Goal: Check status: Check status

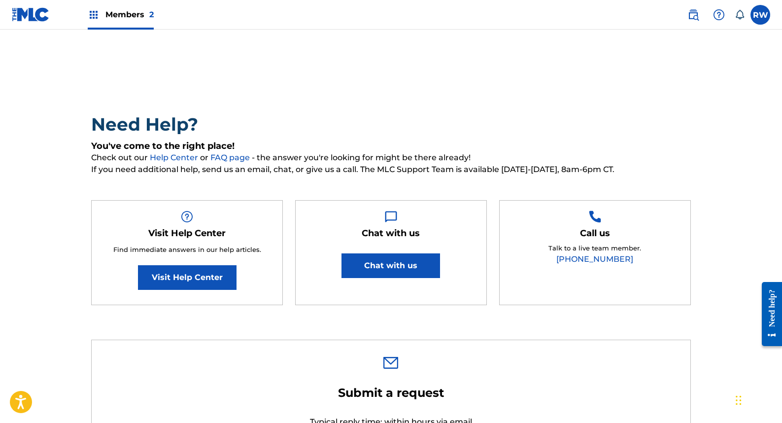
click at [92, 15] on img at bounding box center [94, 15] width 12 height 12
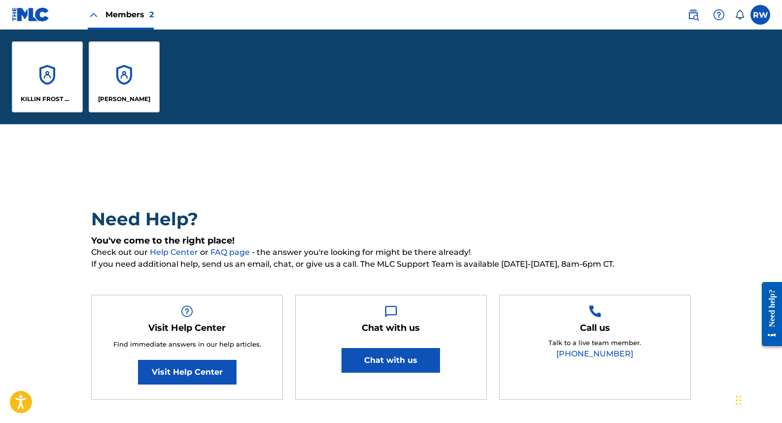
click at [125, 67] on div "[PERSON_NAME]" at bounding box center [124, 76] width 71 height 71
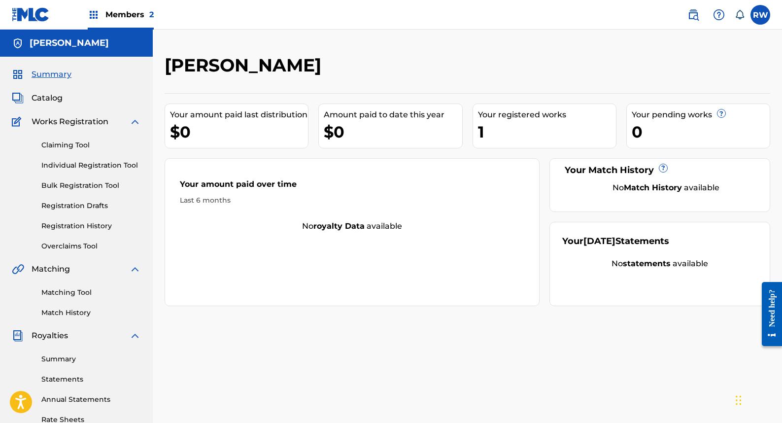
click at [75, 228] on link "Registration History" at bounding box center [91, 226] width 100 height 10
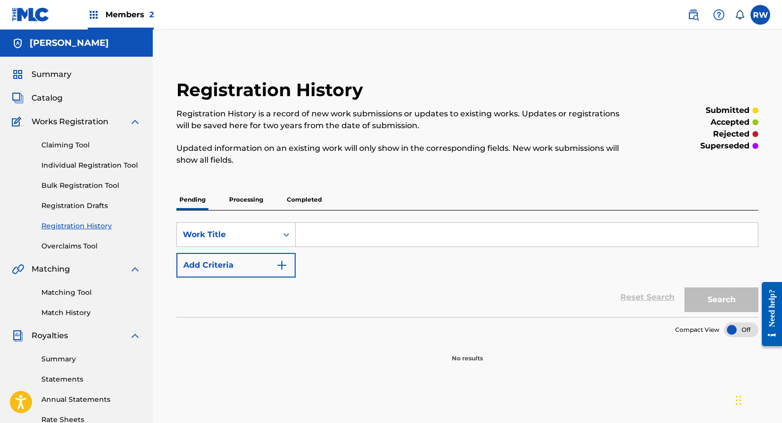
click at [123, 18] on span "Members 2" at bounding box center [129, 14] width 48 height 11
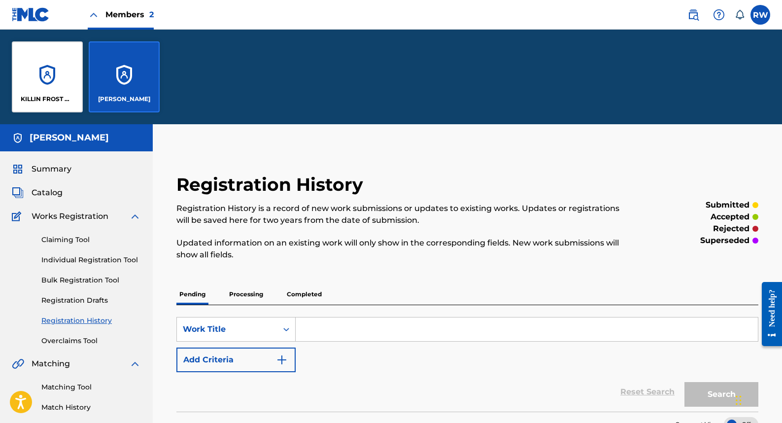
click at [31, 85] on div "KILLIN FROST MUSIC" at bounding box center [47, 76] width 71 height 71
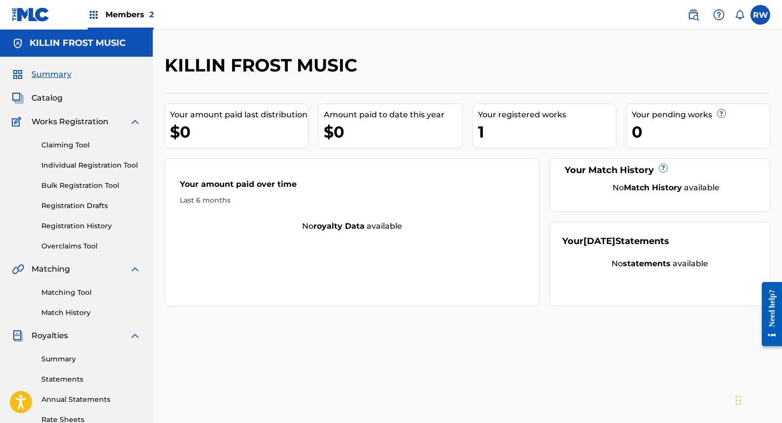
click at [83, 224] on link "Registration History" at bounding box center [91, 226] width 100 height 10
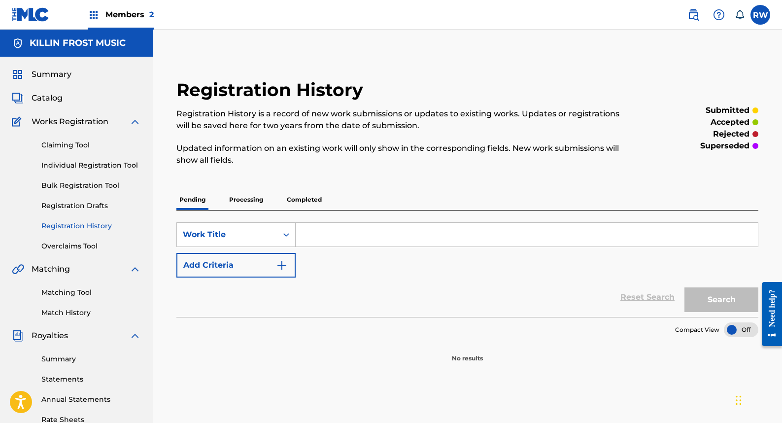
click at [255, 198] on p "Processing" at bounding box center [246, 199] width 40 height 21
click at [302, 201] on p "Completed" at bounding box center [304, 199] width 41 height 21
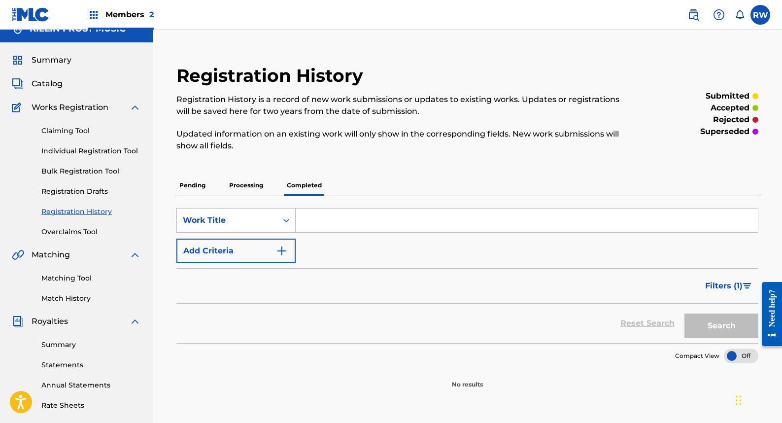
scroll to position [9, 0]
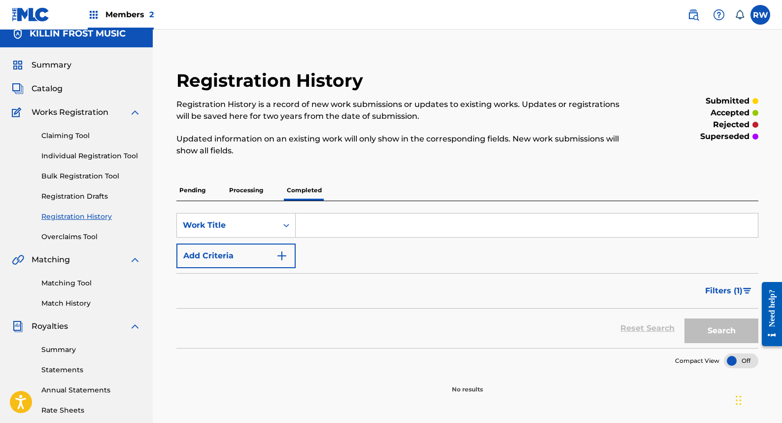
click at [243, 192] on p "Processing" at bounding box center [246, 190] width 40 height 21
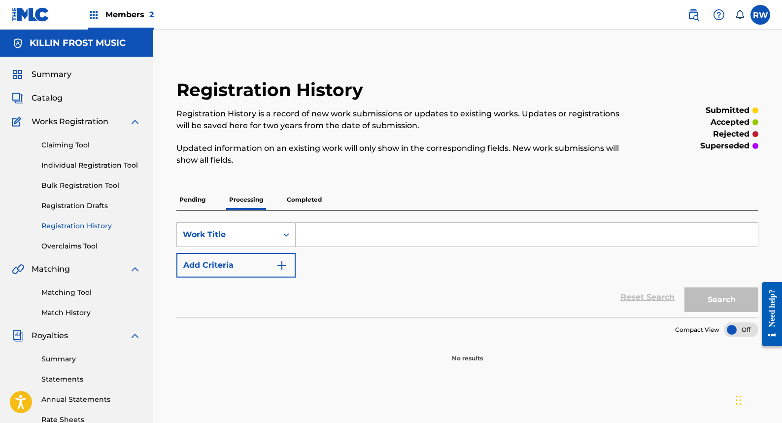
click at [187, 199] on p "Pending" at bounding box center [192, 199] width 32 height 21
click at [94, 10] on img at bounding box center [94, 15] width 12 height 12
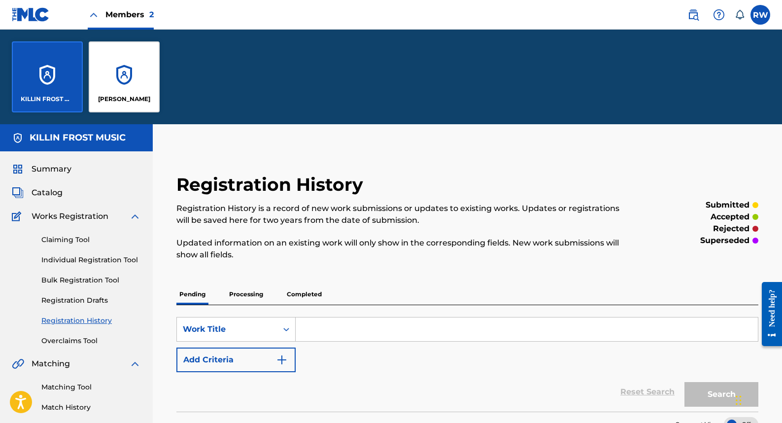
click at [129, 74] on div "[PERSON_NAME]" at bounding box center [124, 76] width 71 height 71
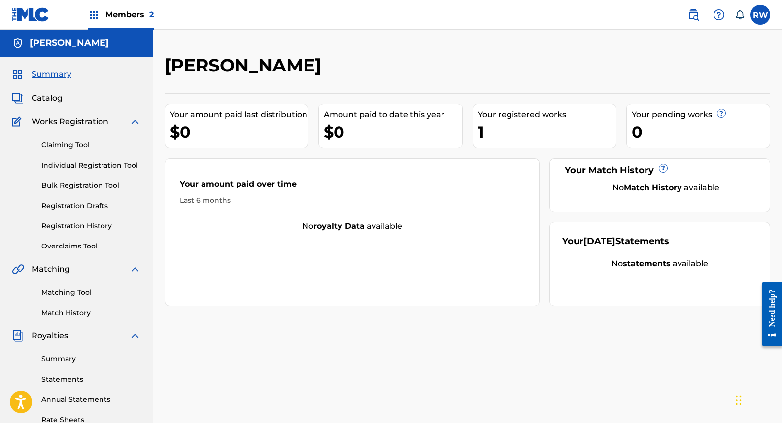
click at [75, 226] on link "Registration History" at bounding box center [91, 226] width 100 height 10
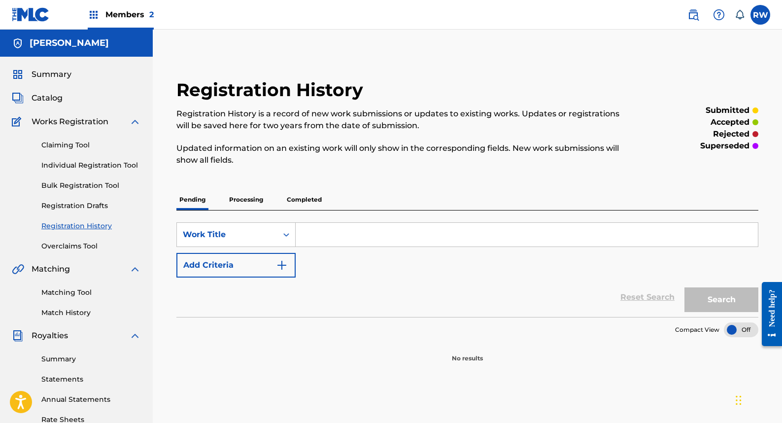
click at [251, 200] on p "Processing" at bounding box center [246, 199] width 40 height 21
click at [307, 201] on p "Completed" at bounding box center [304, 199] width 41 height 21
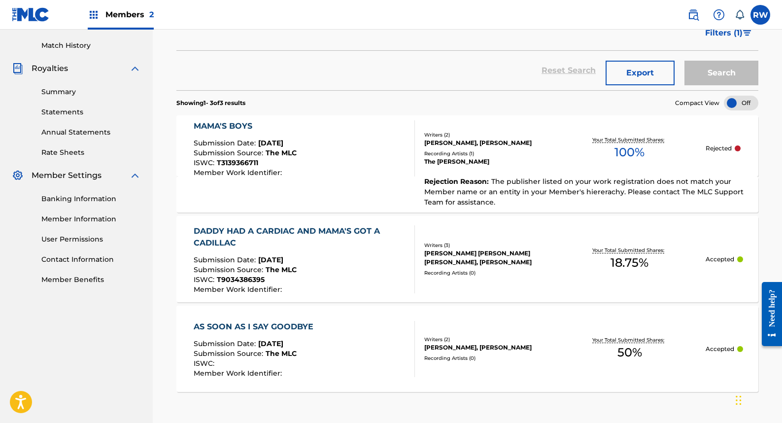
scroll to position [279, 0]
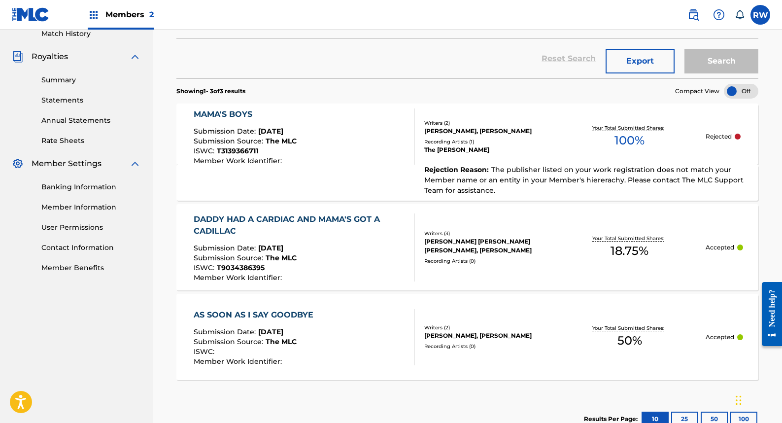
click at [452, 136] on div "Writers ( 2 ) TERRI HARDIN, REX WISEMAN Recording Artists ( 1 ) The Oak Ridge B…" at bounding box center [484, 136] width 138 height 35
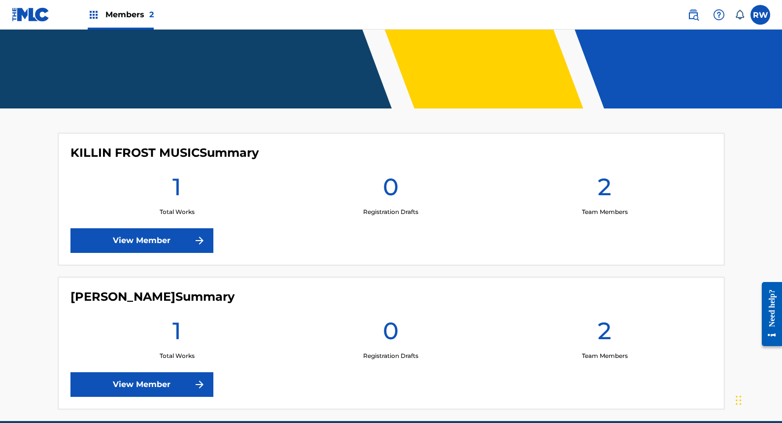
scroll to position [178, 0]
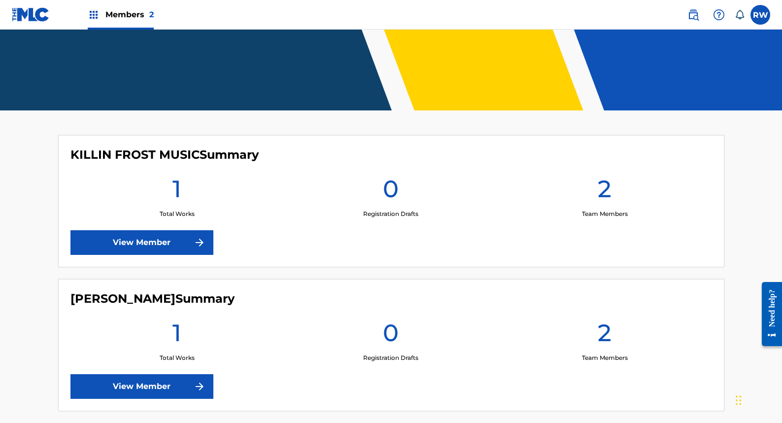
click at [128, 242] on link "View Member" at bounding box center [141, 242] width 143 height 25
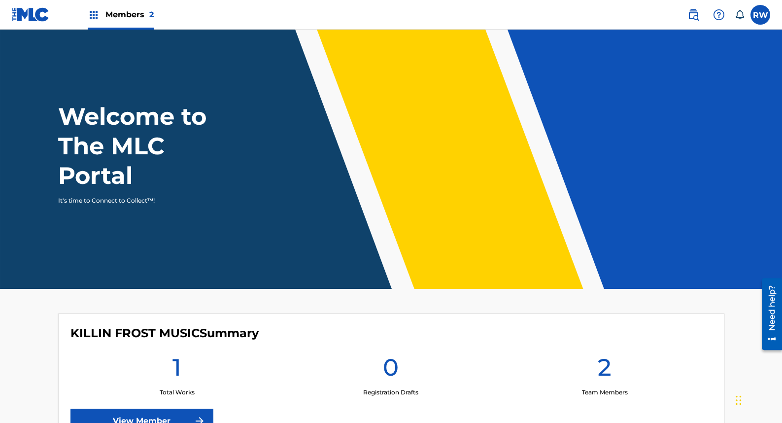
click at [91, 12] on img at bounding box center [94, 15] width 12 height 12
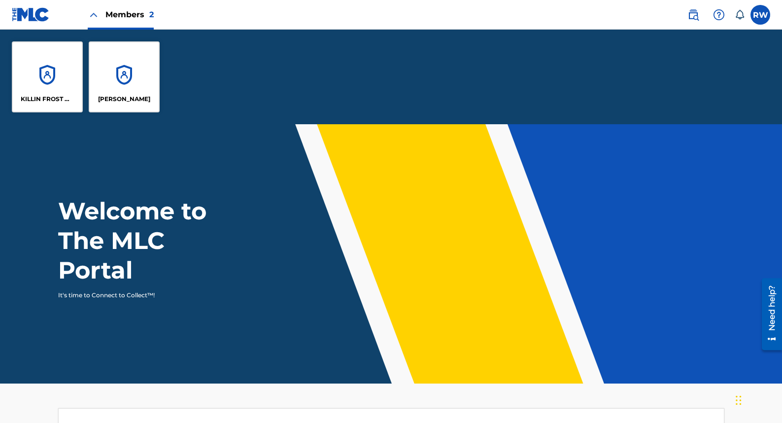
click at [46, 86] on div "KILLIN FROST MUSIC" at bounding box center [47, 76] width 71 height 71
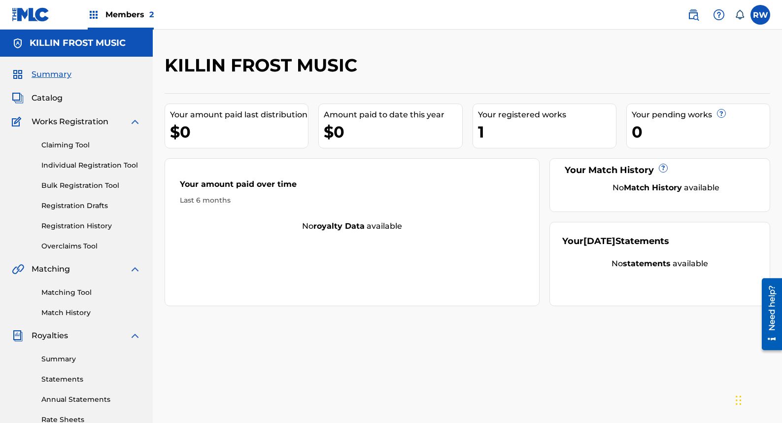
click at [128, 17] on span "Members 2" at bounding box center [129, 14] width 48 height 11
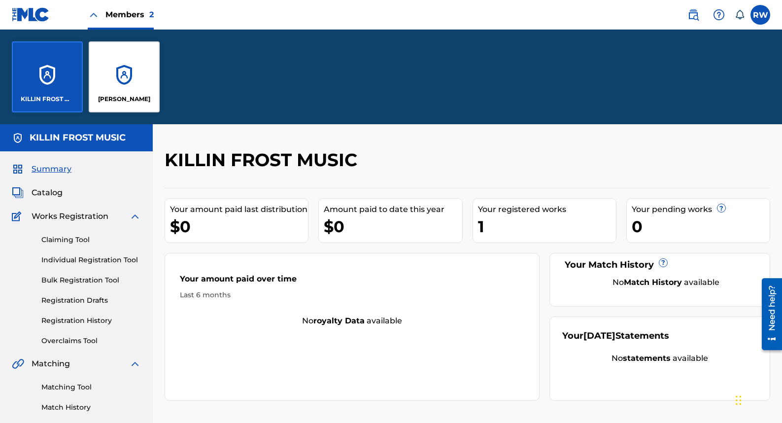
click at [125, 83] on div "[PERSON_NAME]" at bounding box center [124, 76] width 71 height 71
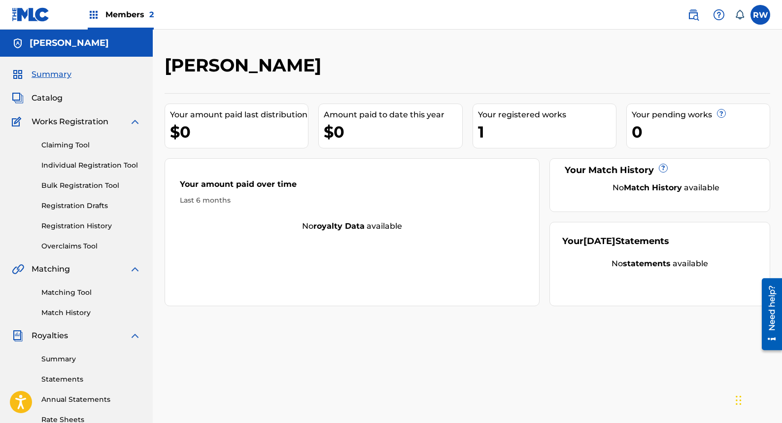
click at [103, 14] on div "Members 2" at bounding box center [121, 14] width 66 height 29
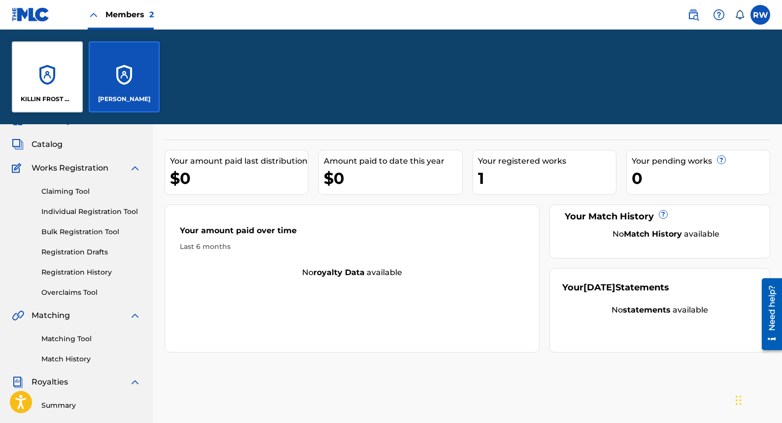
scroll to position [57, 0]
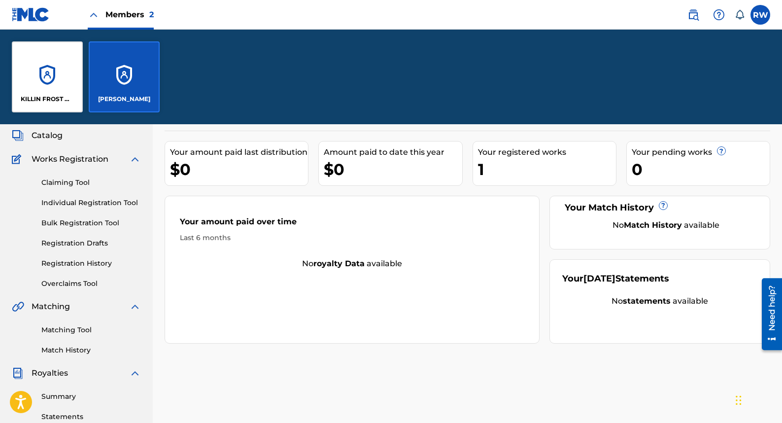
click at [87, 261] on link "Registration History" at bounding box center [91, 263] width 100 height 10
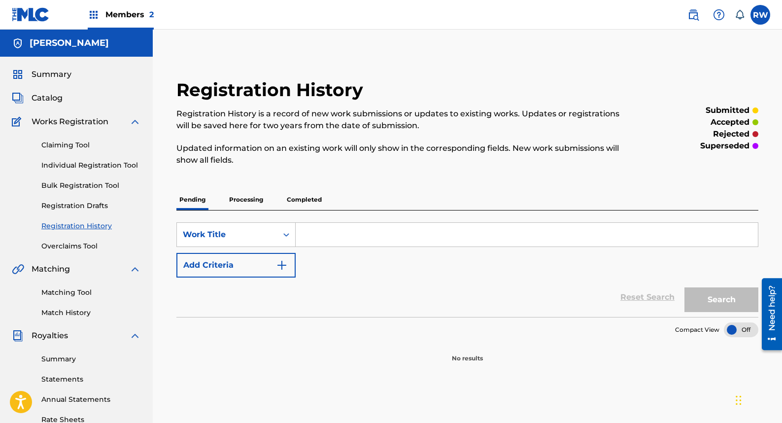
click at [302, 201] on p "Completed" at bounding box center [304, 199] width 41 height 21
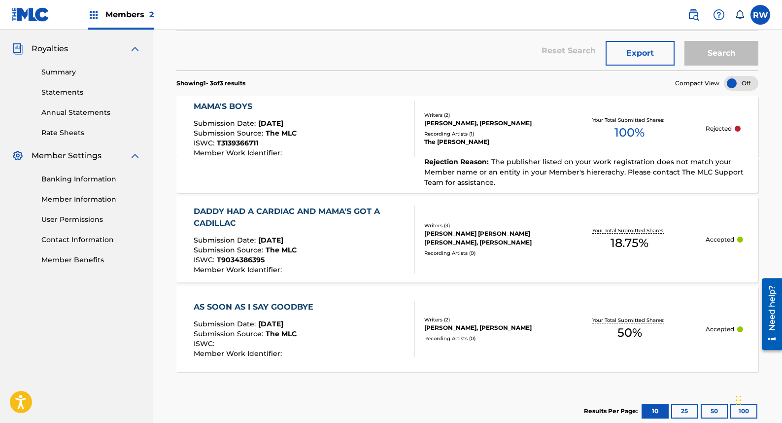
scroll to position [287, 0]
click at [159, 268] on div "Registration History Registration History is a record of new work submissions o…" at bounding box center [467, 100] width 629 height 667
click at [479, 241] on div "BILLY WAYNE YATES, CRAIG MICHAEL WISEMAN, REX WISEMAN" at bounding box center [488, 238] width 129 height 18
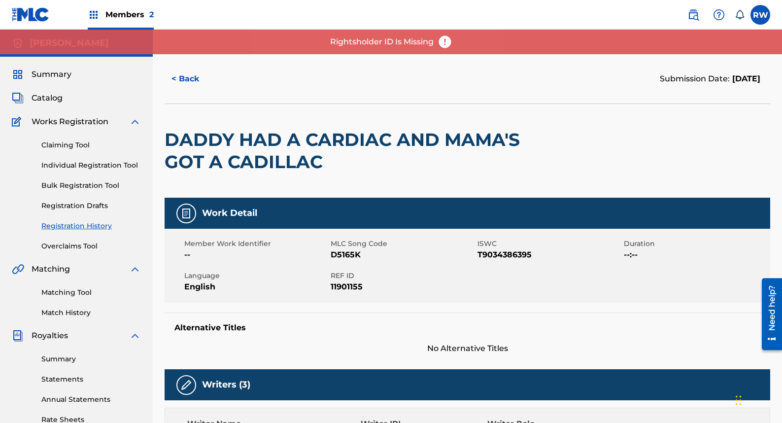
click at [758, 13] on label at bounding box center [760, 15] width 20 height 20
click at [760, 15] on input "RW Rex Wiseman rexkim0327@comcast.net Notification Preferences Profile Log out" at bounding box center [760, 15] width 0 height 0
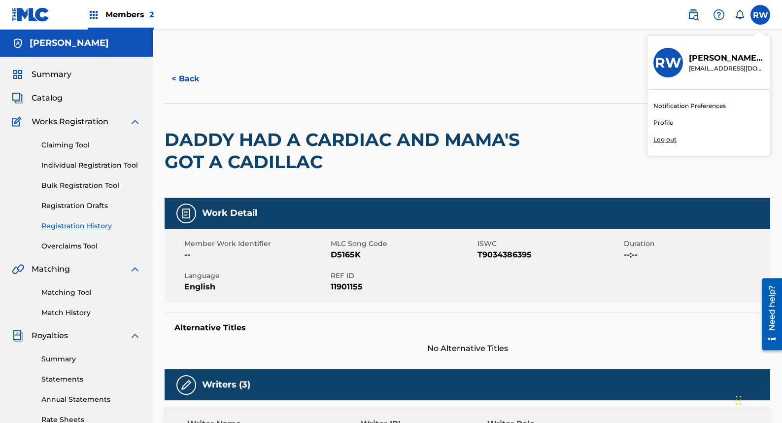
click at [99, 14] on img at bounding box center [94, 15] width 12 height 12
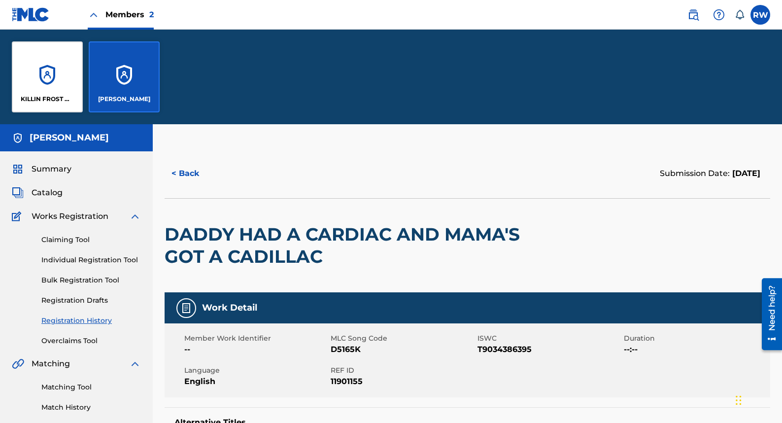
click at [67, 320] on link "Registration History" at bounding box center [91, 320] width 100 height 10
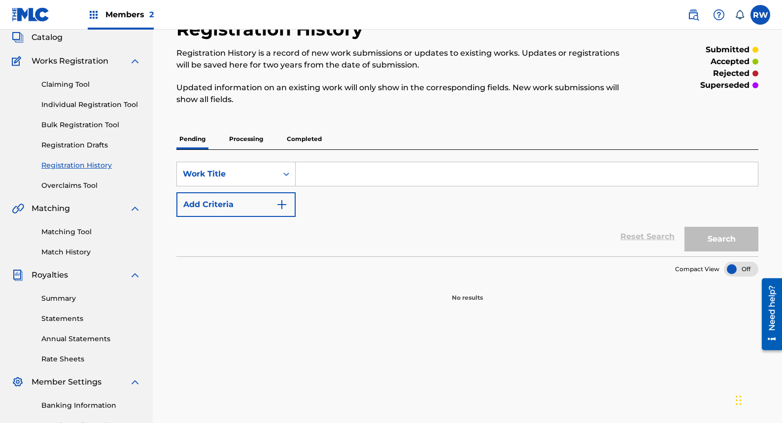
scroll to position [71, 0]
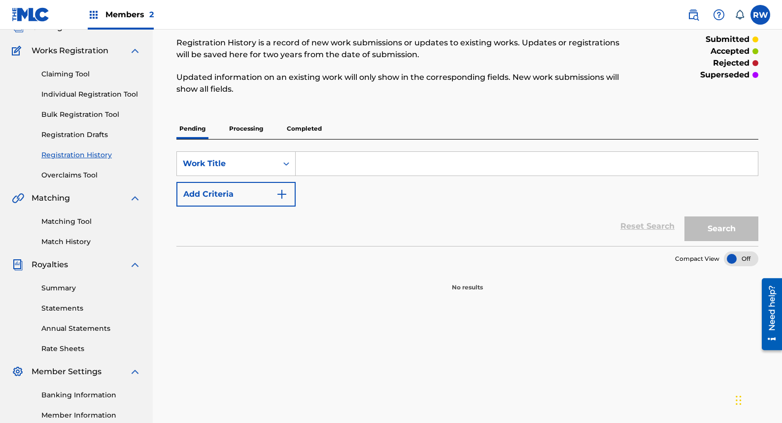
click at [297, 127] on p "Completed" at bounding box center [304, 128] width 41 height 21
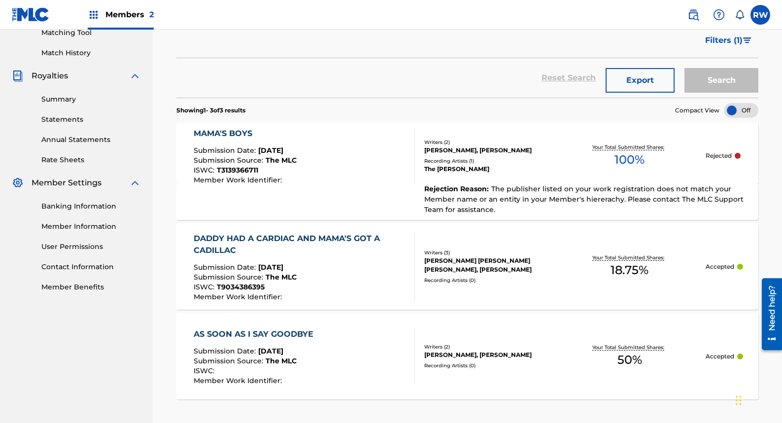
scroll to position [264, 0]
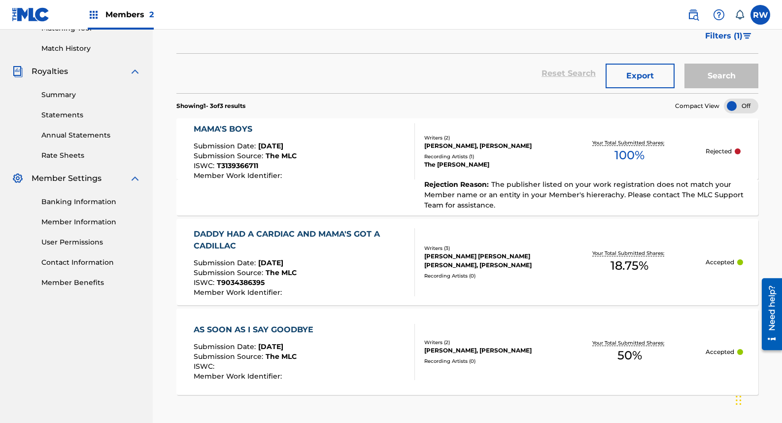
click at [344, 237] on div "DADDY HAD A CARDIAC AND MAMA'S GOT A CADILLAC" at bounding box center [300, 240] width 213 height 24
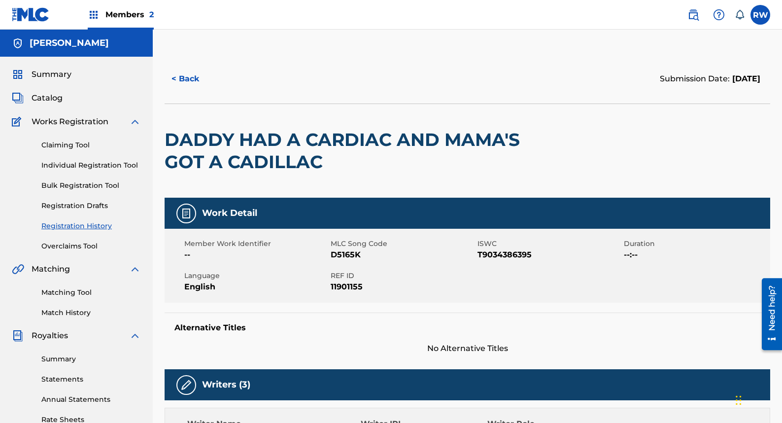
click at [44, 100] on span "Catalog" at bounding box center [47, 98] width 31 height 12
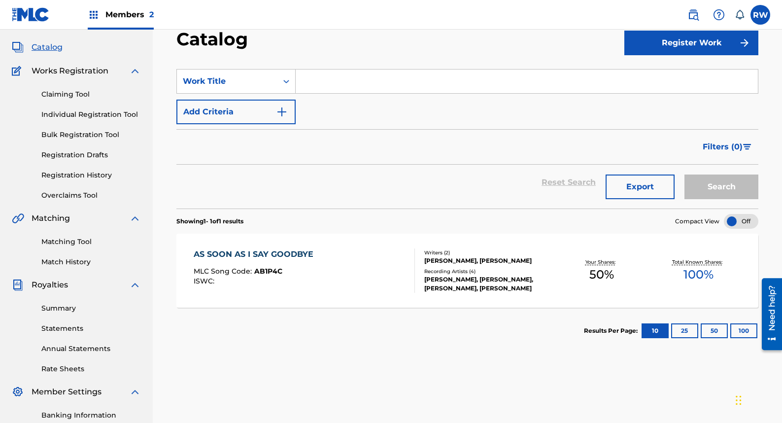
scroll to position [48, 0]
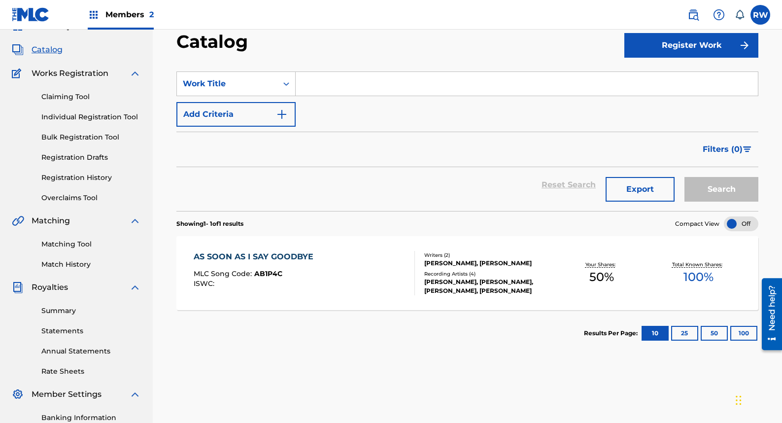
click at [92, 176] on link "Registration History" at bounding box center [91, 177] width 100 height 10
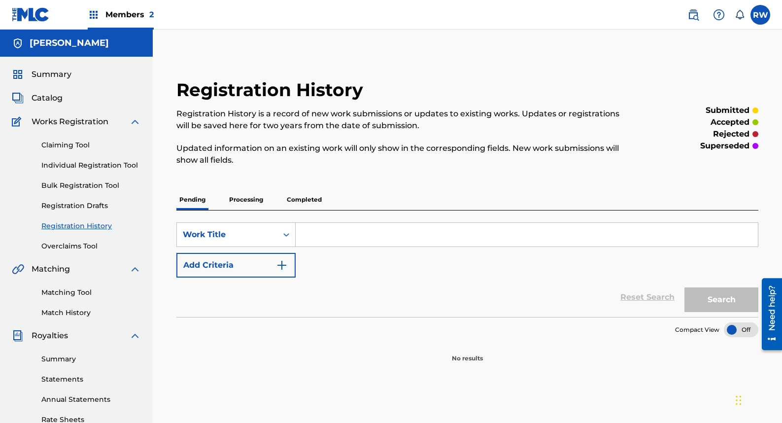
click at [310, 199] on p "Completed" at bounding box center [304, 199] width 41 height 21
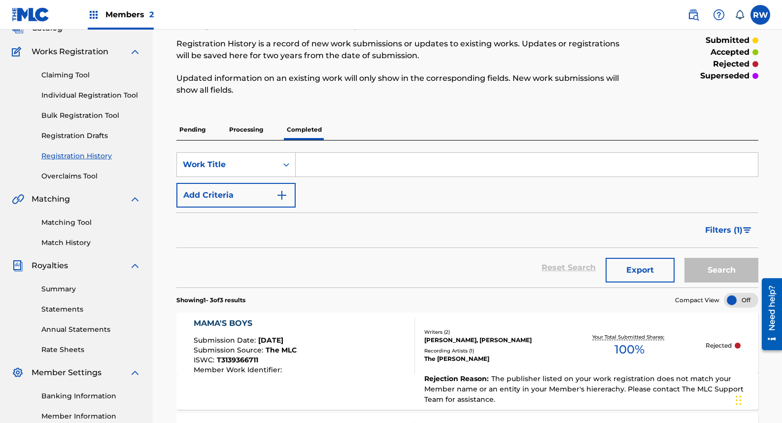
scroll to position [74, 0]
